Goal: Information Seeking & Learning: Learn about a topic

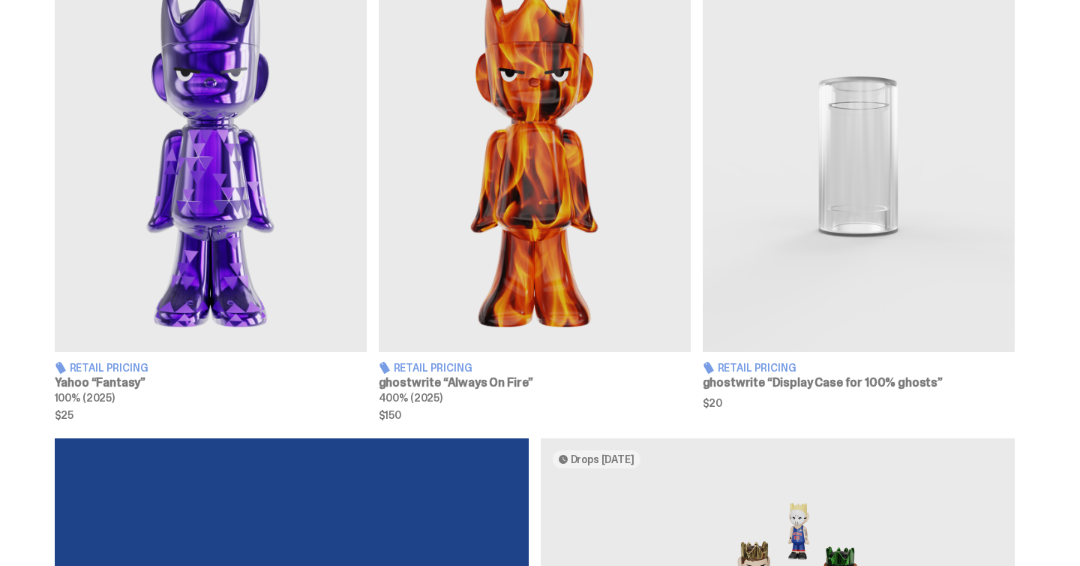
scroll to position [597, 0]
click at [553, 220] on img at bounding box center [535, 156] width 312 height 390
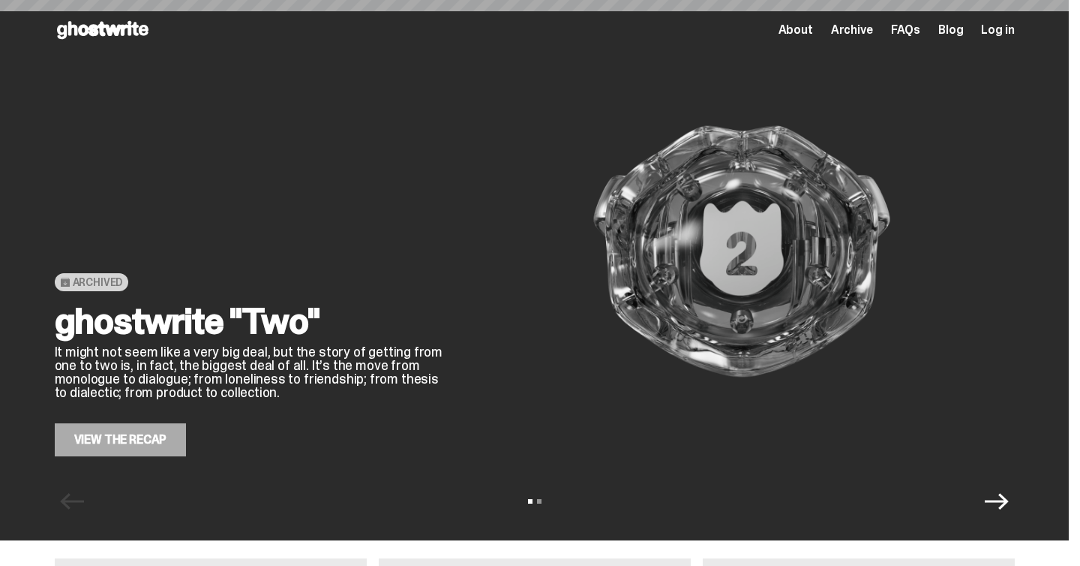
scroll to position [597, 0]
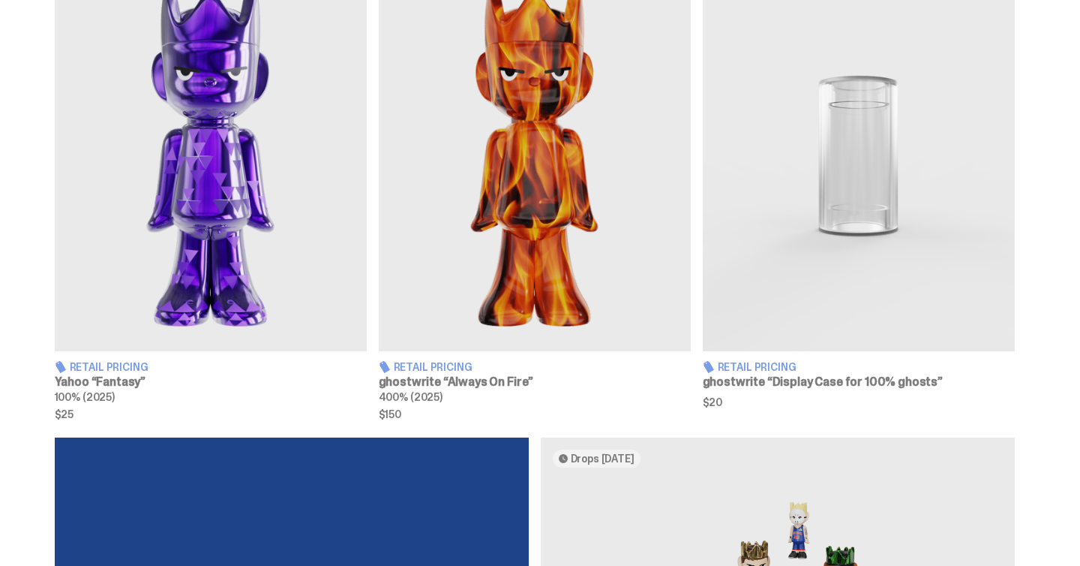
click at [234, 217] on img at bounding box center [211, 156] width 312 height 390
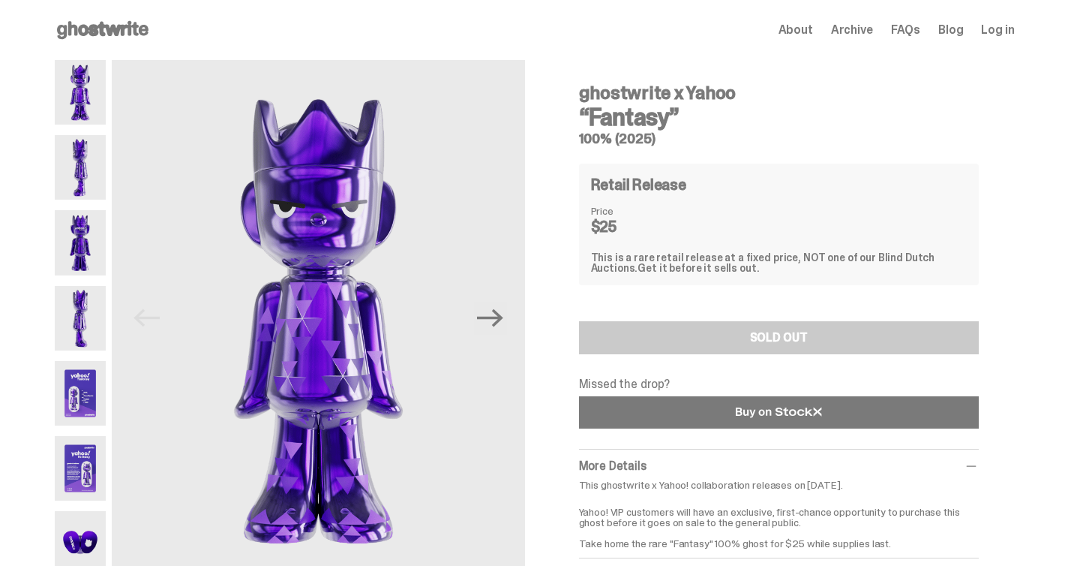
click at [722, 398] on link at bounding box center [779, 412] width 400 height 32
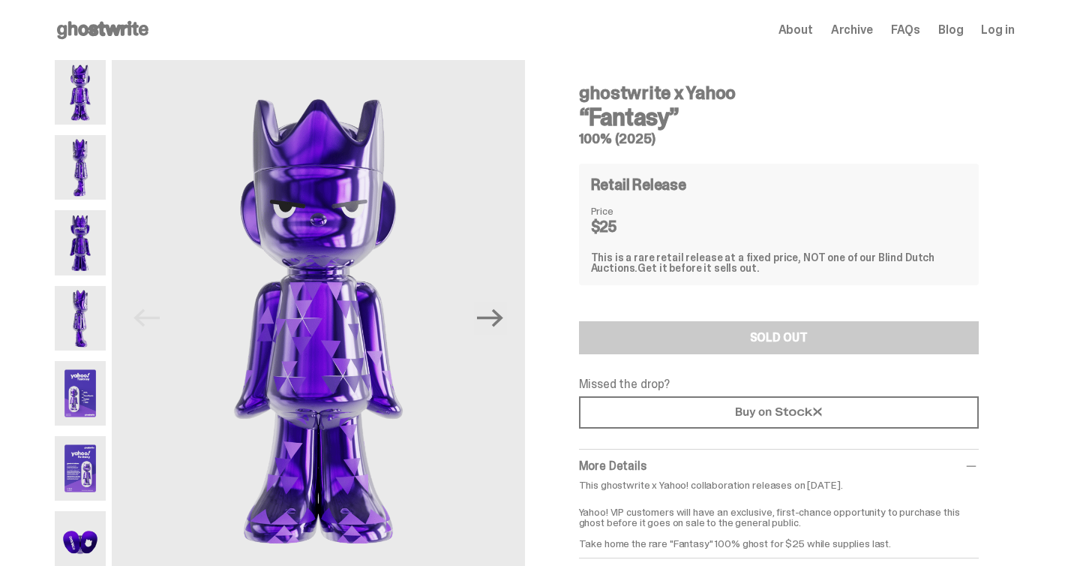
scroll to position [123, 0]
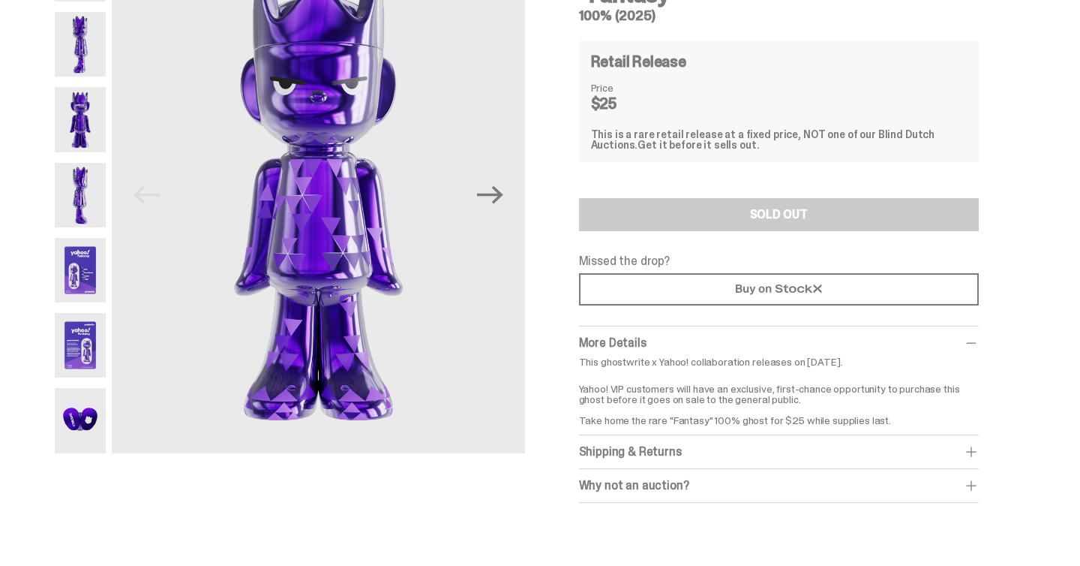
click at [107, 368] on img at bounding box center [81, 345] width 52 height 65
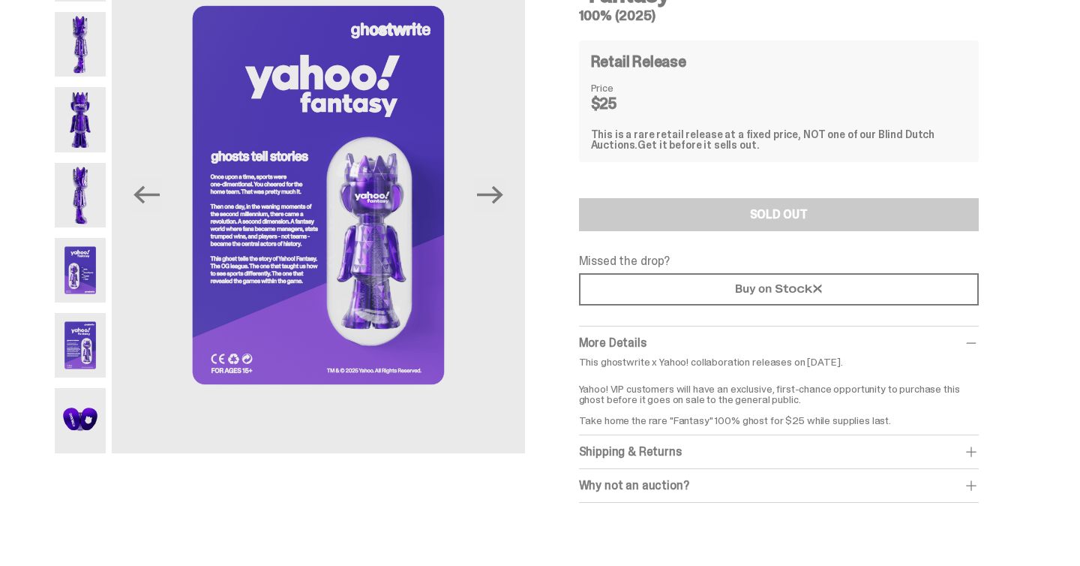
click at [79, 279] on img at bounding box center [81, 270] width 52 height 65
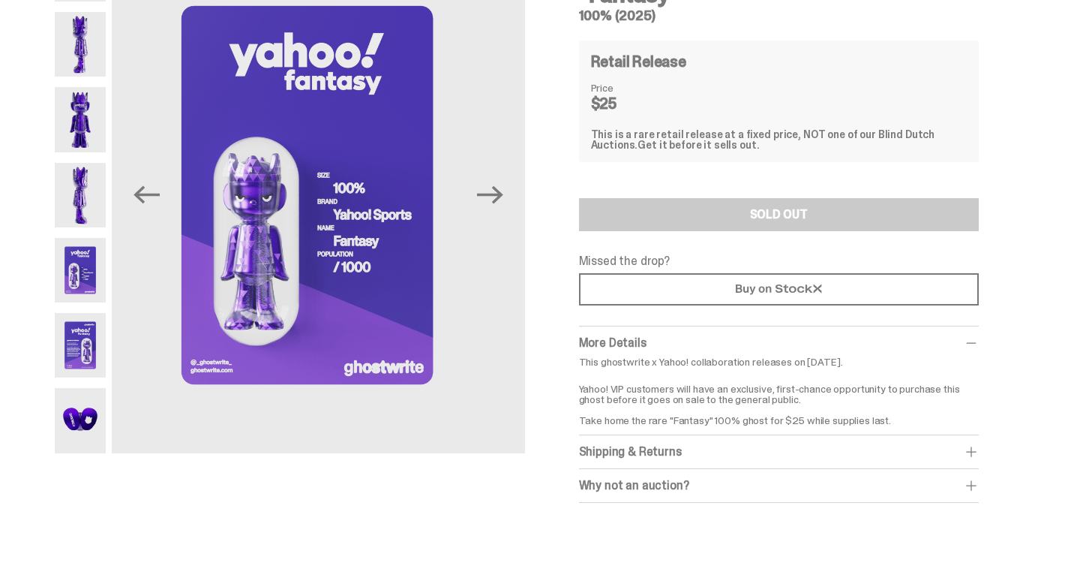
click at [83, 211] on img at bounding box center [81, 195] width 52 height 65
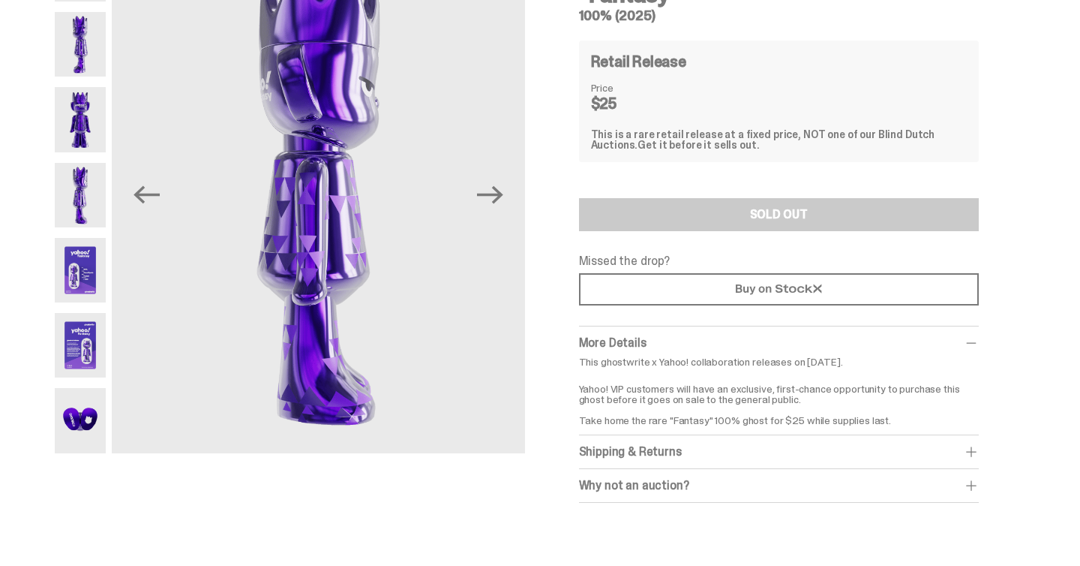
click at [80, 128] on img at bounding box center [81, 119] width 52 height 65
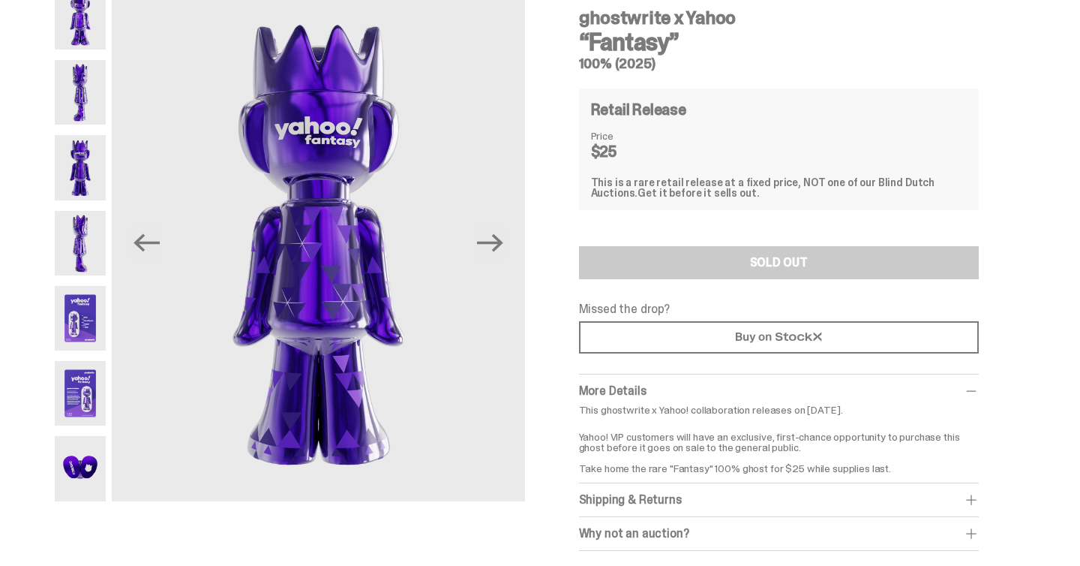
scroll to position [77, 0]
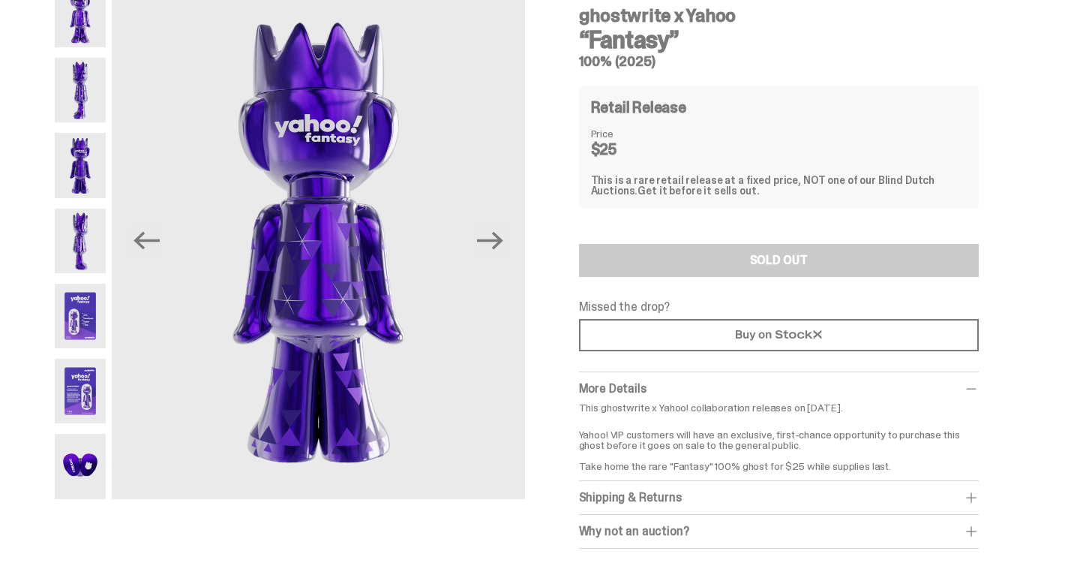
click at [89, 35] on img at bounding box center [81, 15] width 52 height 65
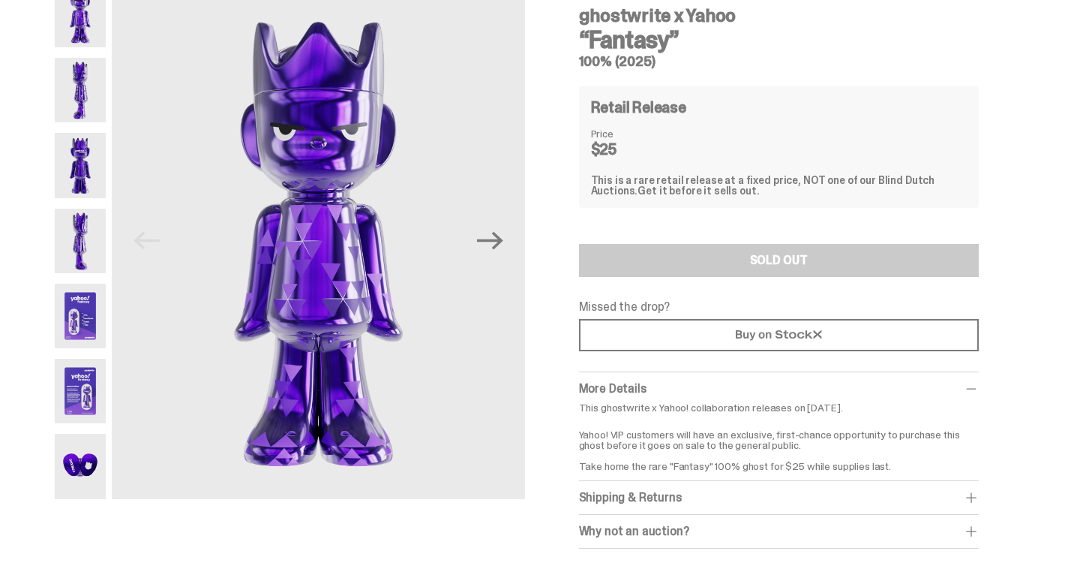
click at [86, 69] on img at bounding box center [81, 90] width 52 height 65
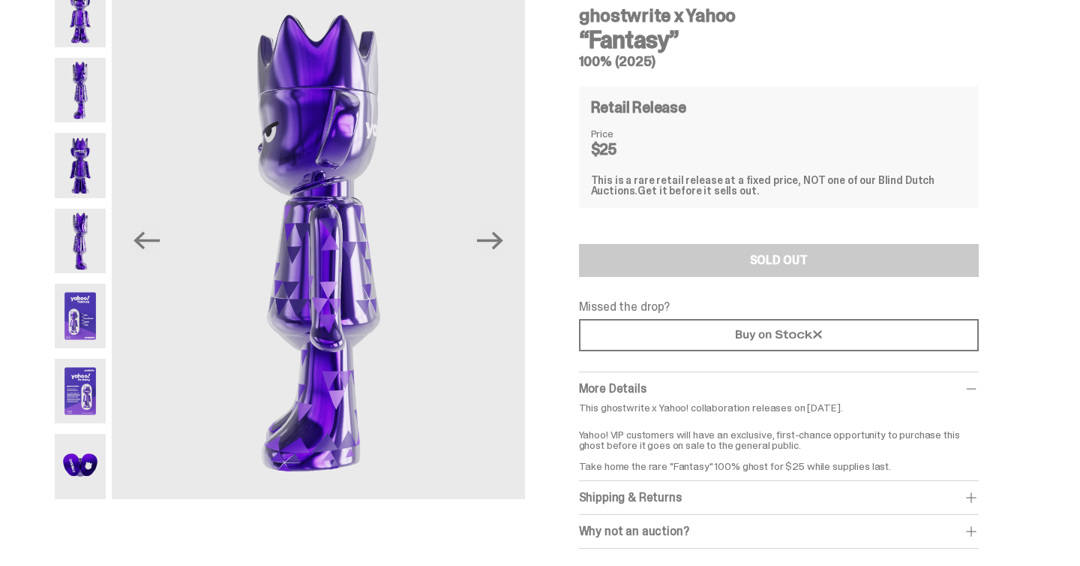
click at [80, 145] on img at bounding box center [81, 165] width 52 height 65
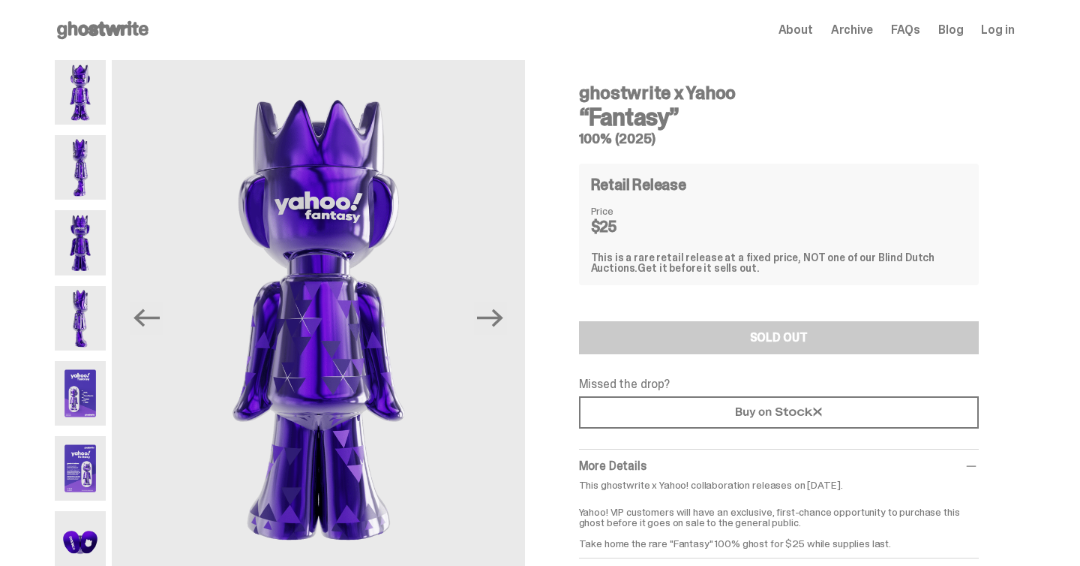
click at [86, 75] on img at bounding box center [81, 92] width 52 height 65
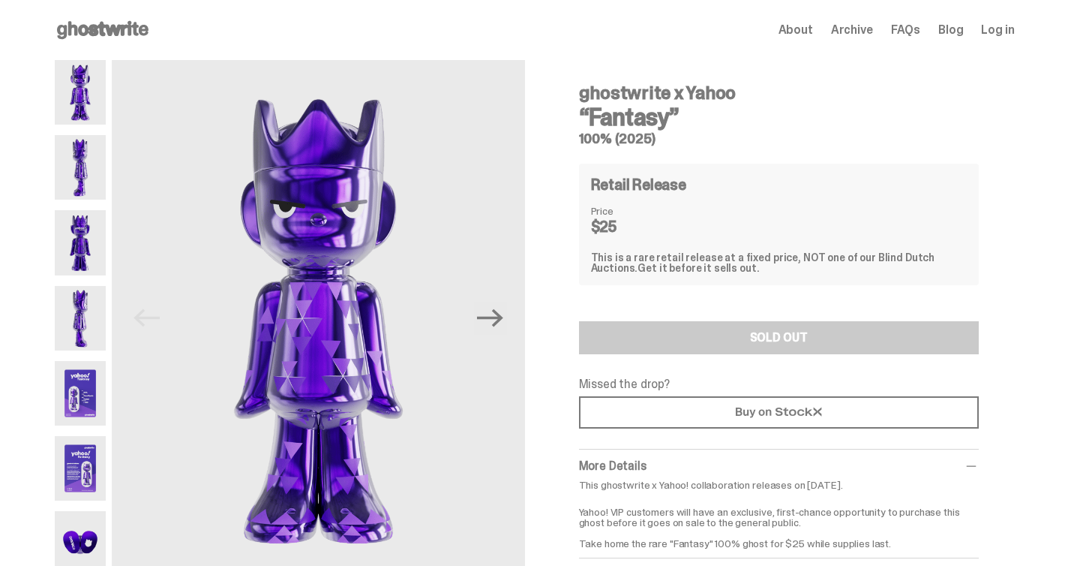
click at [85, 120] on img at bounding box center [81, 92] width 52 height 65
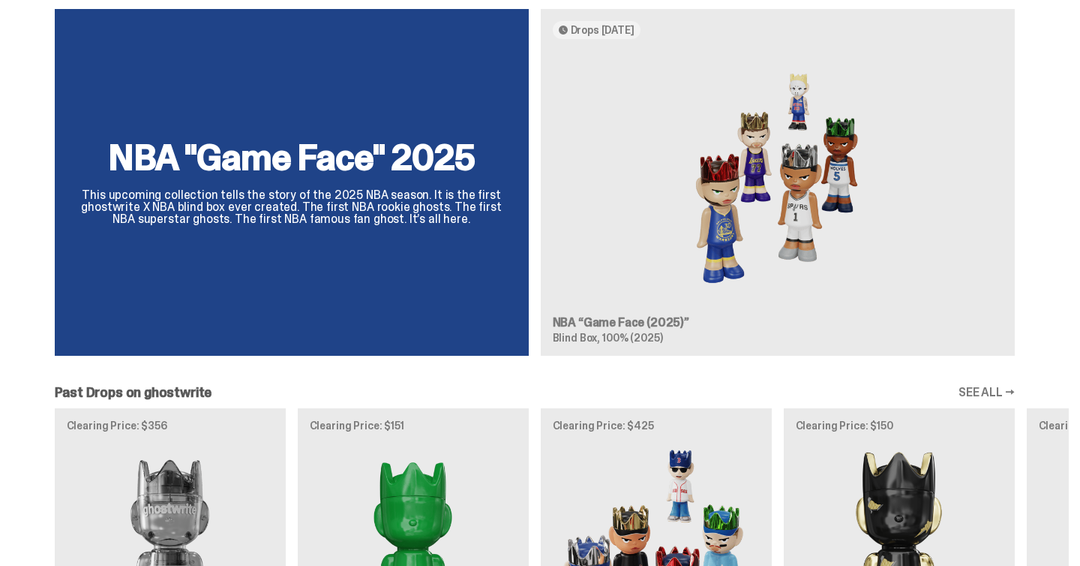
scroll to position [1026, 0]
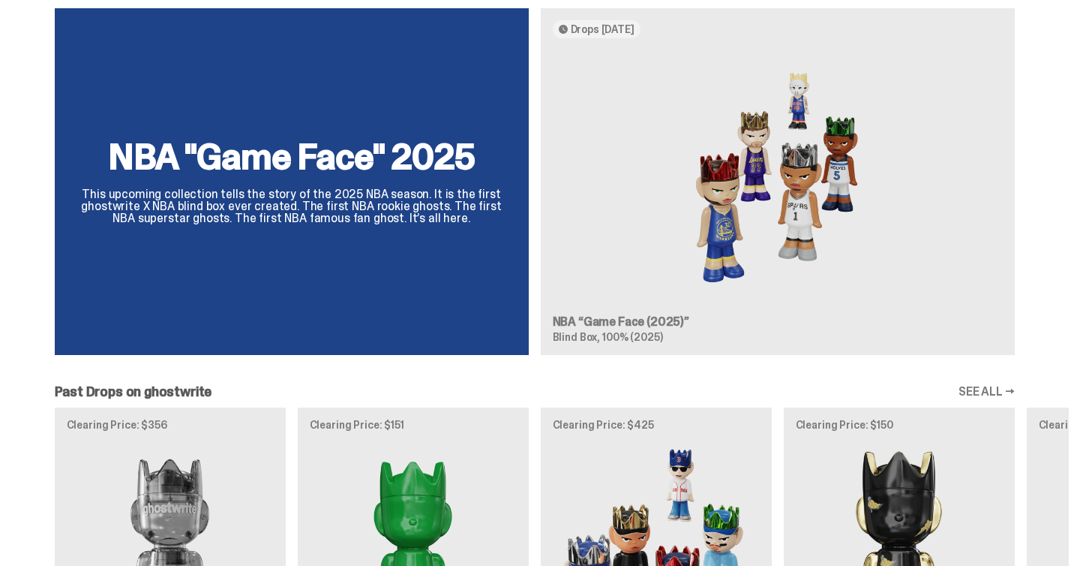
click at [766, 226] on div "NBA "Game Face" 2025 This upcoming collection tells the story of the 2025 NBA s…" at bounding box center [534, 187] width 1069 height 359
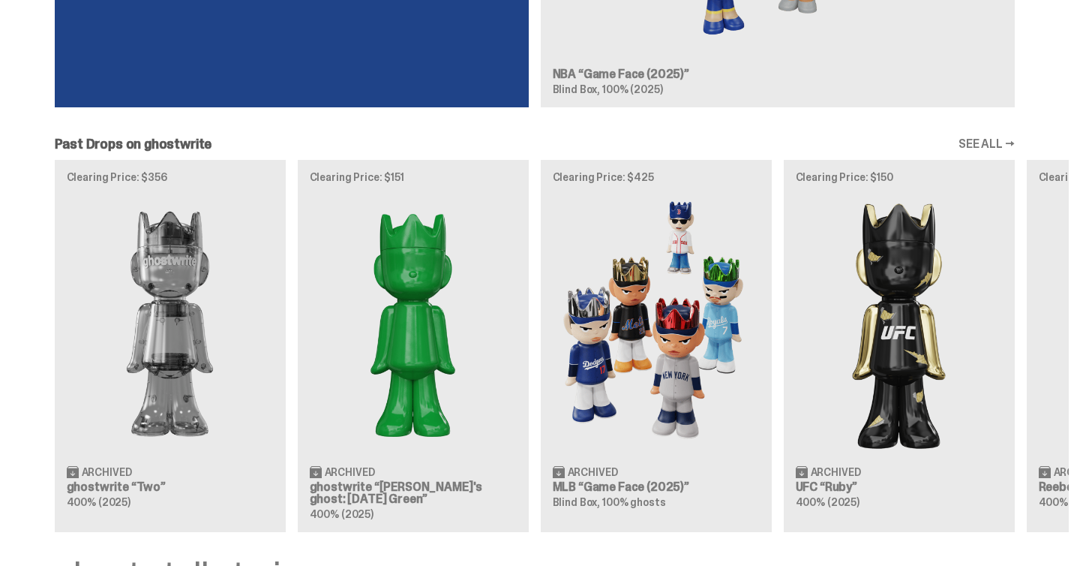
scroll to position [1276, 0]
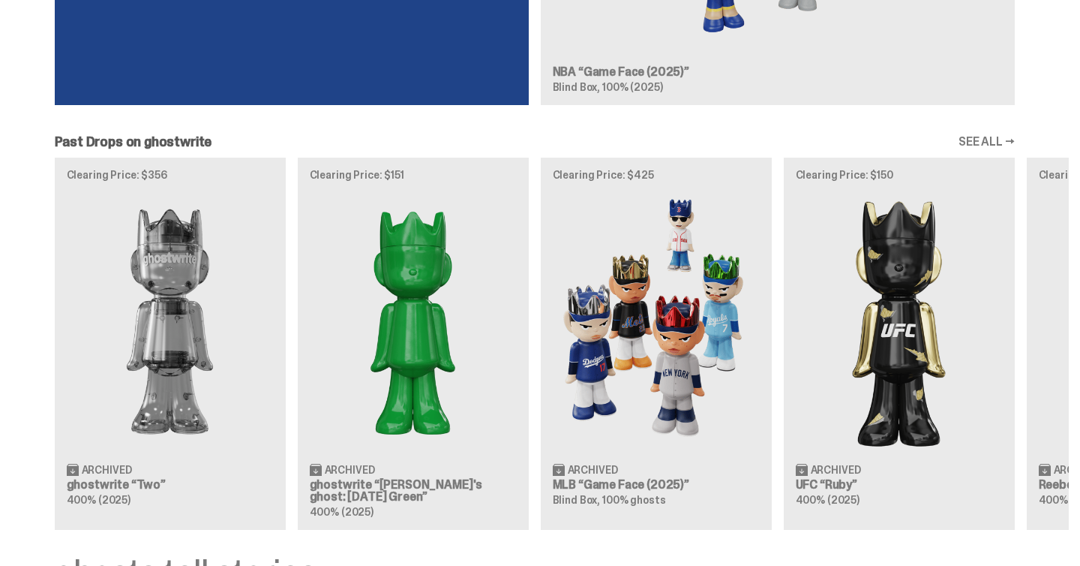
click at [416, 361] on div "Clearing Price: $356 Archived ghostwrite “Two” 400% (2025) Clearing Price: $151…" at bounding box center [534, 344] width 1069 height 372
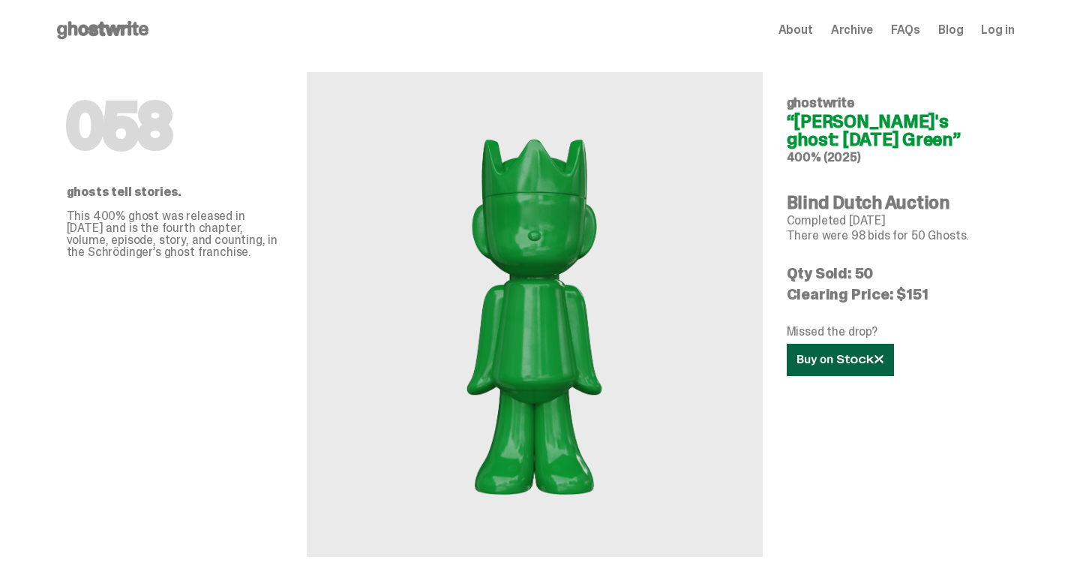
click at [854, 359] on icon at bounding box center [840, 359] width 86 height 11
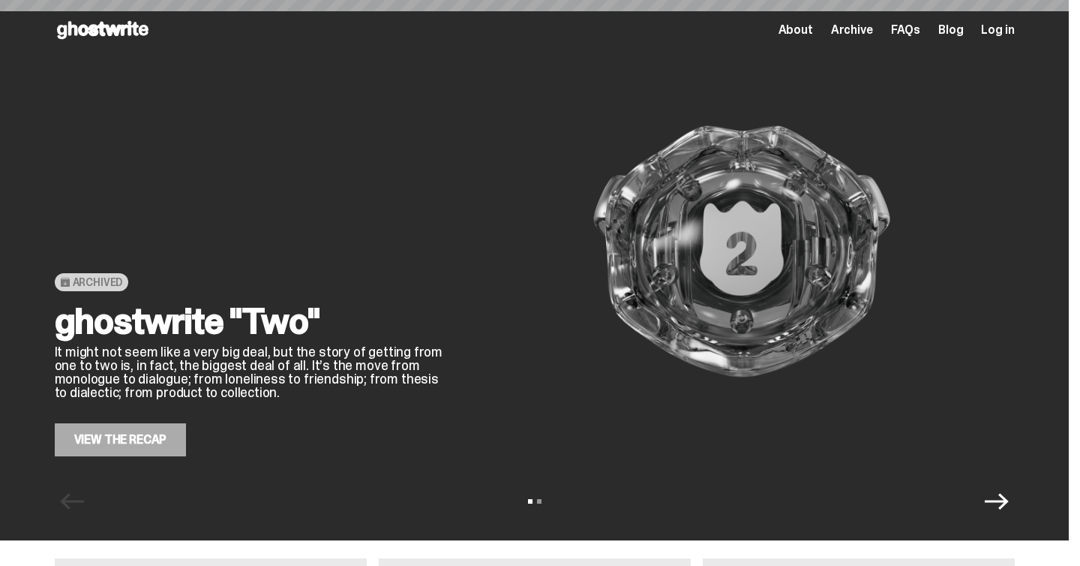
scroll to position [1276, 0]
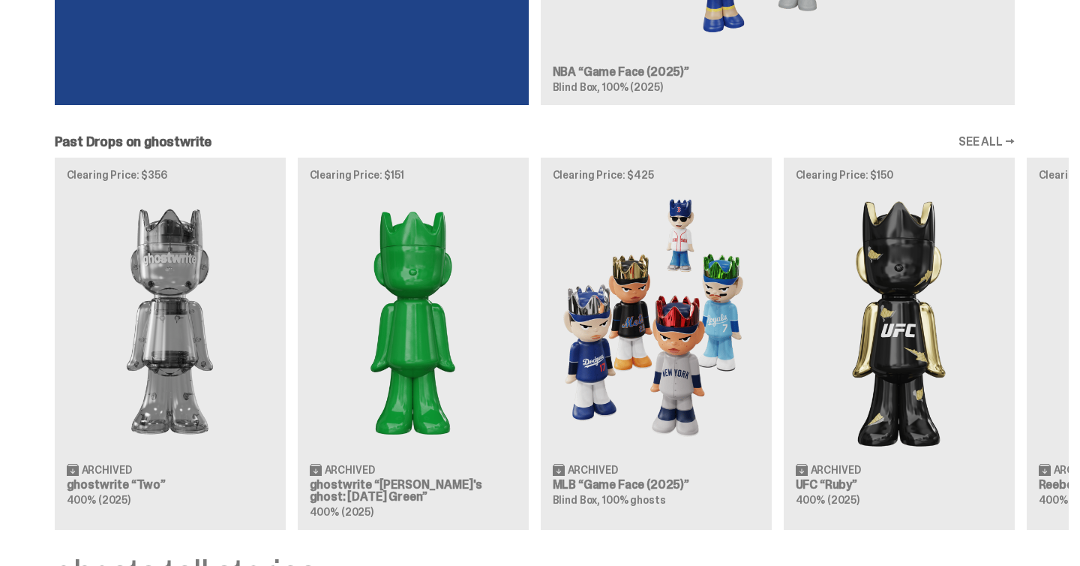
click at [192, 353] on div "Clearing Price: $356 Archived ghostwrite “Two” 400% (2025) Clearing Price: $151…" at bounding box center [534, 344] width 1069 height 372
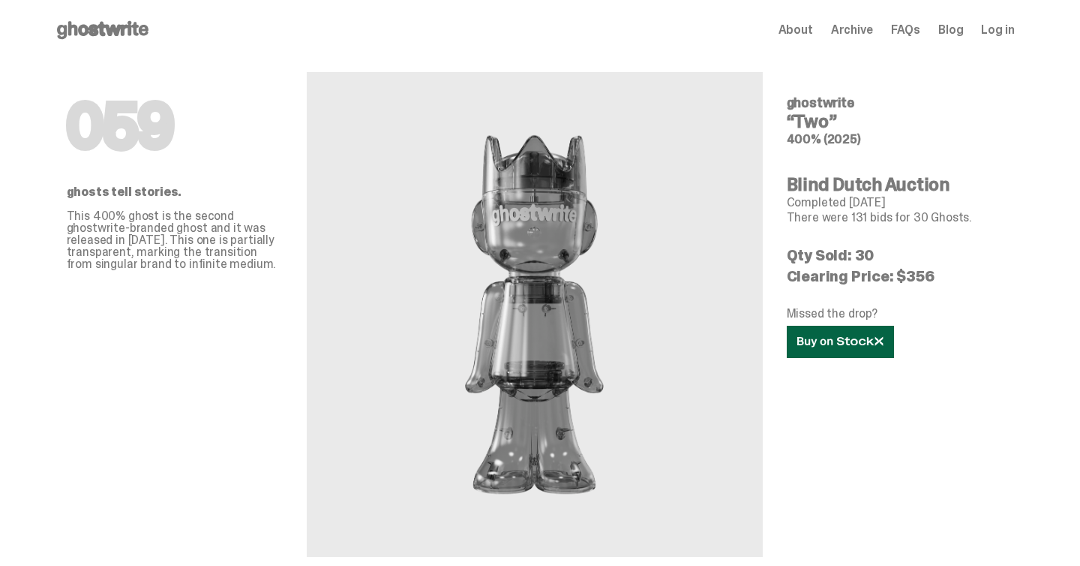
click at [821, 345] on icon at bounding box center [840, 341] width 86 height 11
